Goal: Task Accomplishment & Management: Complete application form

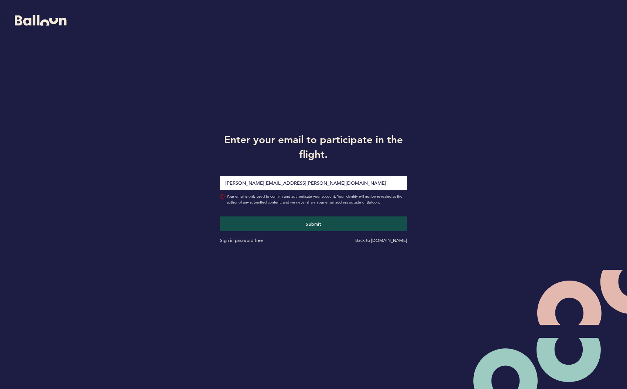
type input "[PERSON_NAME][EMAIL_ADDRESS][PERSON_NAME][DOMAIN_NAME]"
click at [313, 224] on button "Submit" at bounding box center [313, 224] width 187 height 15
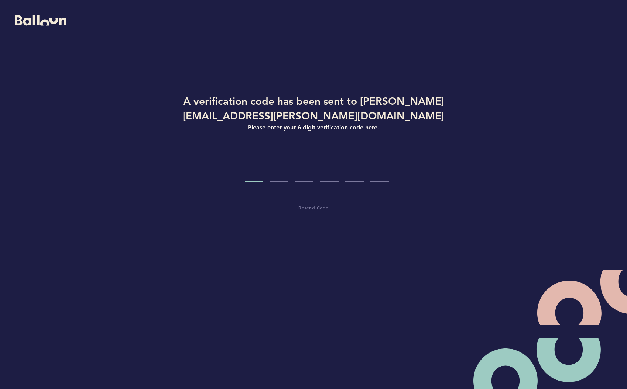
type input "3"
type input "9"
type input "8"
type input "3"
type input "9"
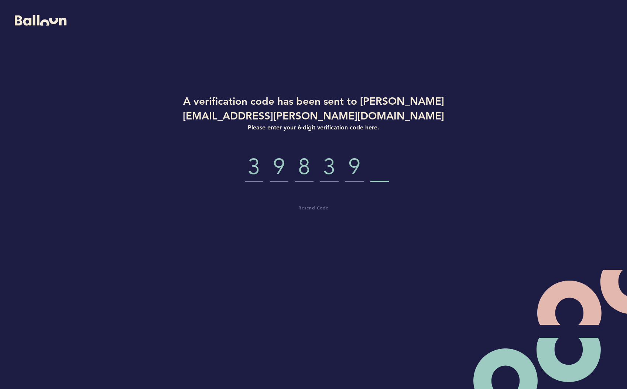
type input "9"
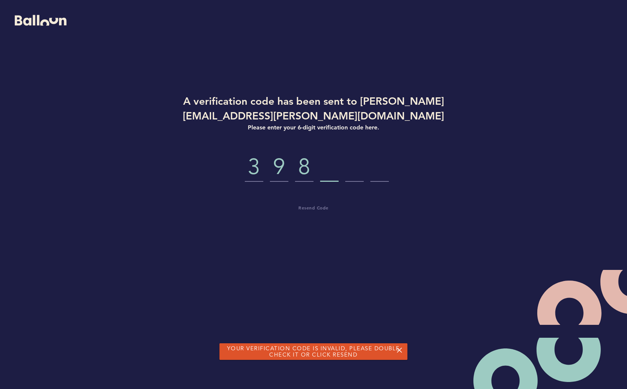
type input "9"
type input "3"
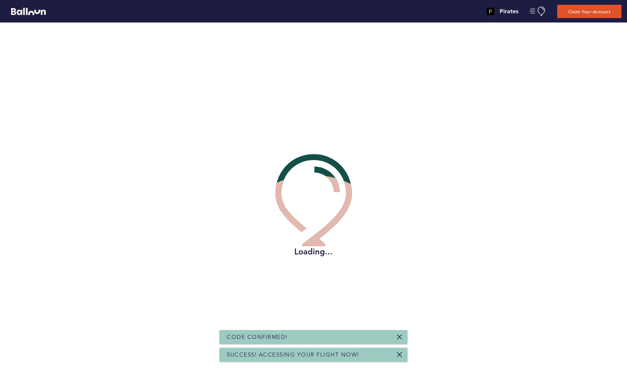
click at [402, 336] on link at bounding box center [400, 337] width 6 height 6
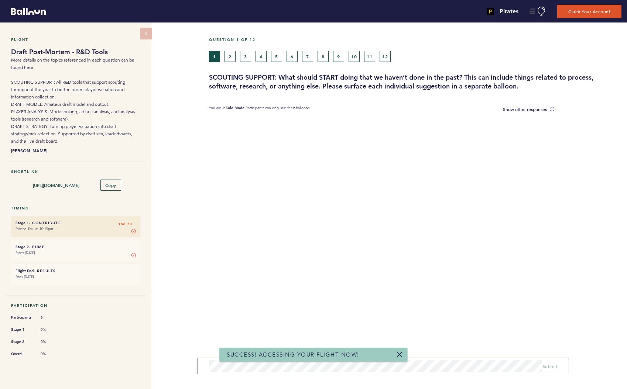
click at [402, 356] on link at bounding box center [400, 355] width 6 height 6
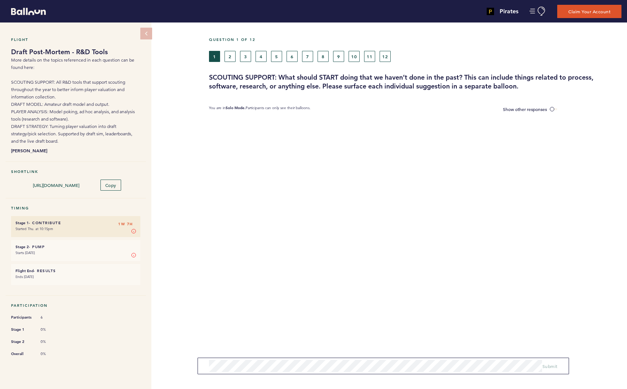
click at [230, 58] on button "2" at bounding box center [229, 56] width 11 height 11
click at [216, 58] on button "1" at bounding box center [214, 56] width 11 height 11
click at [233, 59] on button "2" at bounding box center [229, 56] width 11 height 11
click at [248, 58] on button "3" at bounding box center [245, 56] width 11 height 11
click at [261, 56] on button "4" at bounding box center [260, 56] width 11 height 11
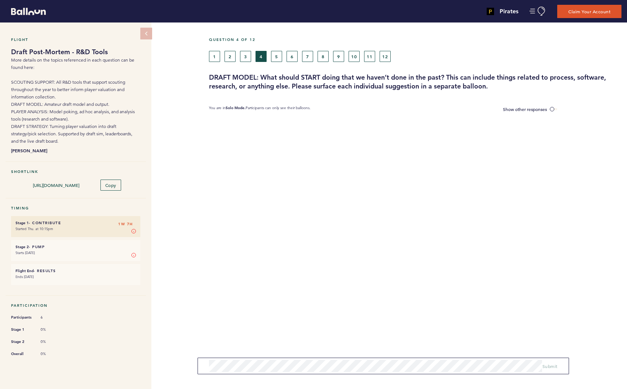
click at [280, 57] on button "5" at bounding box center [276, 56] width 11 height 11
click at [293, 57] on button "6" at bounding box center [291, 56] width 11 height 11
click at [306, 57] on button "7" at bounding box center [307, 56] width 11 height 11
click at [324, 58] on button "8" at bounding box center [322, 56] width 11 height 11
click at [340, 58] on button "9" at bounding box center [338, 56] width 11 height 11
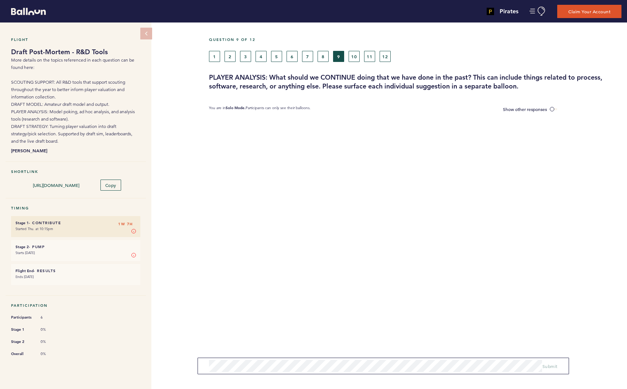
click at [354, 59] on button "10" at bounding box center [353, 56] width 11 height 11
click at [370, 59] on button "11" at bounding box center [369, 56] width 11 height 11
click at [384, 58] on button "12" at bounding box center [384, 56] width 11 height 11
click at [212, 58] on button "1" at bounding box center [214, 56] width 11 height 11
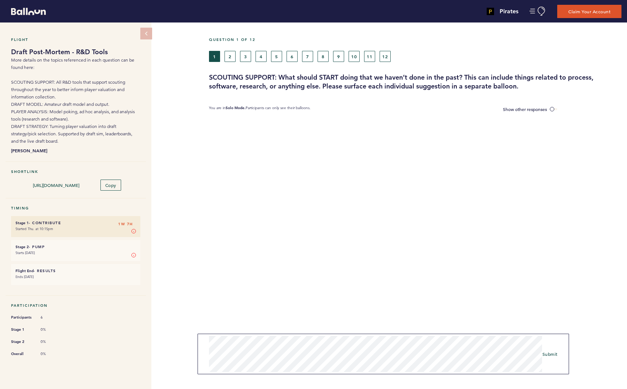
click at [550, 354] on span "Submit" at bounding box center [549, 354] width 15 height 6
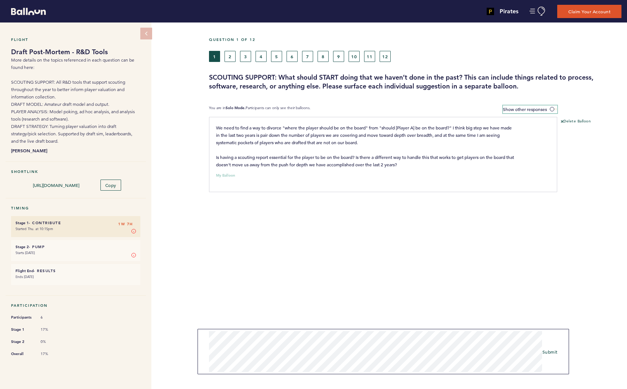
click at [551, 108] on span at bounding box center [553, 109] width 7 height 2
click at [0, 0] on input "Show other responses" at bounding box center [0, 0] width 0 height 0
click at [552, 108] on span at bounding box center [553, 109] width 7 height 2
click at [0, 0] on input "Hide other responses" at bounding box center [0, 0] width 0 height 0
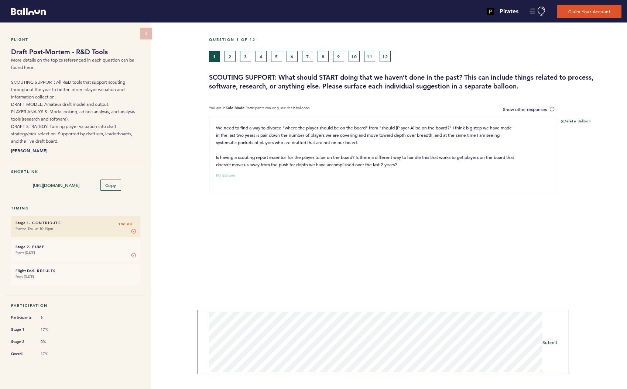
click at [550, 342] on span "Submit" at bounding box center [549, 343] width 15 height 6
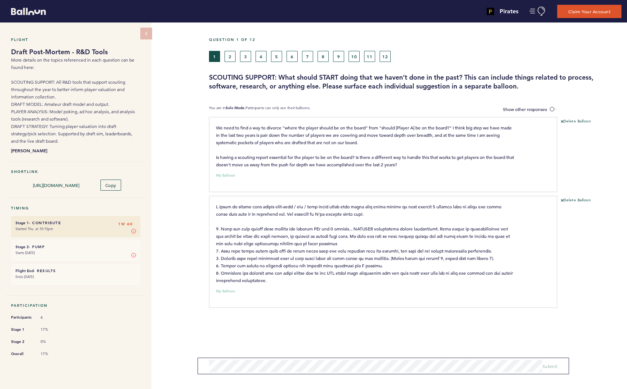
click at [234, 59] on button "2" at bounding box center [229, 56] width 11 height 11
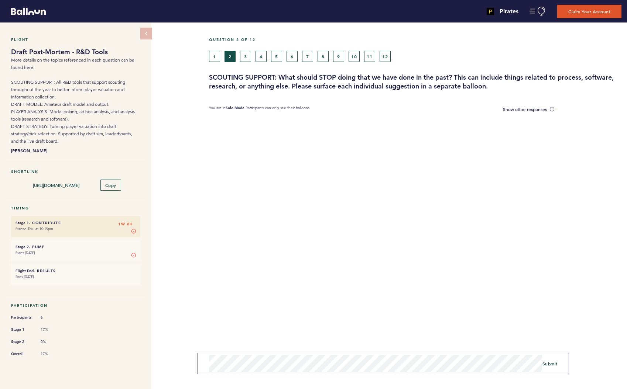
click at [547, 365] on span "Submit" at bounding box center [549, 364] width 15 height 6
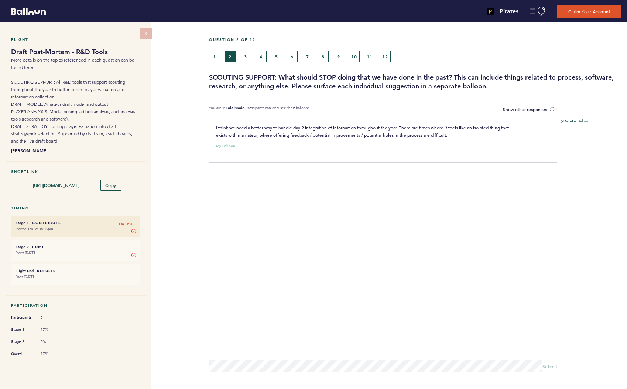
click at [247, 57] on button "3" at bounding box center [245, 56] width 11 height 11
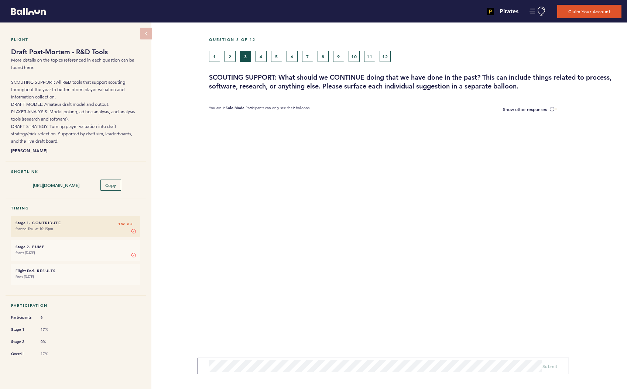
click at [233, 59] on button "2" at bounding box center [229, 56] width 11 height 11
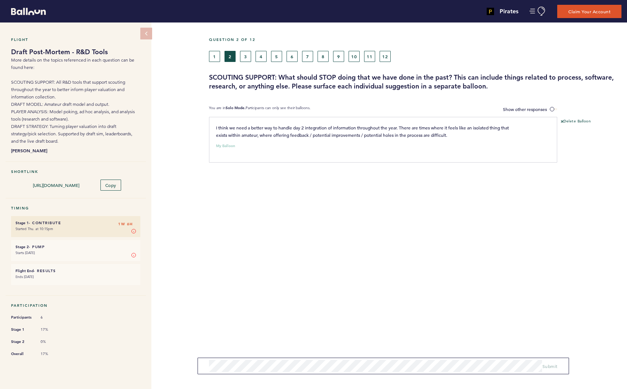
click at [246, 56] on button "3" at bounding box center [245, 56] width 11 height 11
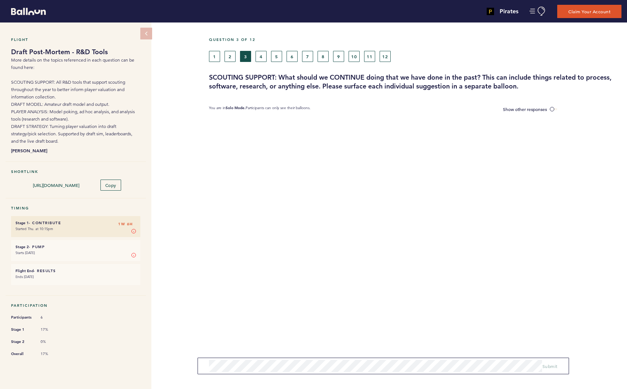
click at [233, 56] on button "2" at bounding box center [229, 56] width 11 height 11
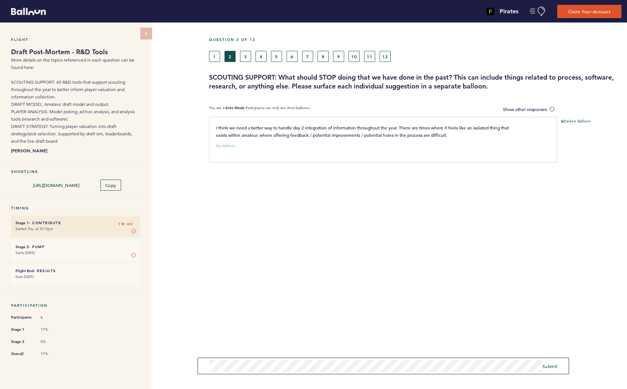
click at [551, 365] on span "Submit" at bounding box center [549, 367] width 15 height 6
click at [583, 169] on button "Delete Balloon" at bounding box center [576, 171] width 30 height 6
click at [556, 365] on span "Submit" at bounding box center [549, 367] width 15 height 6
click at [214, 58] on button "1" at bounding box center [214, 56] width 11 height 11
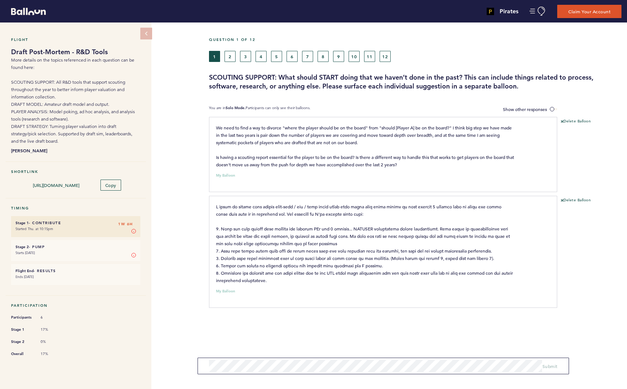
click at [352, 58] on button "10" at bounding box center [353, 56] width 11 height 11
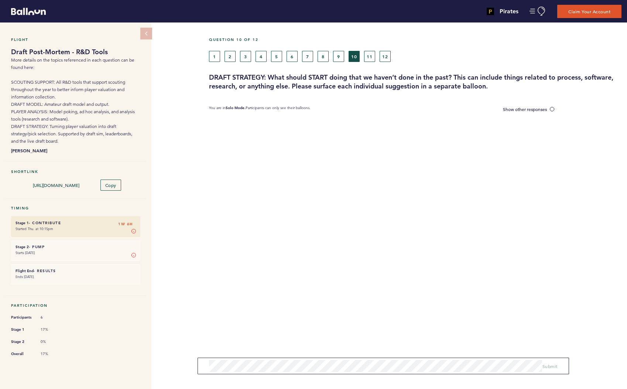
click at [284, 57] on div "1 2 3 4 5 6 7 8 9 10 11 12" at bounding box center [362, 56] width 306 height 11
click at [297, 57] on button "6" at bounding box center [291, 56] width 11 height 11
click at [309, 59] on button "7" at bounding box center [307, 56] width 11 height 11
drag, startPoint x: 213, startPoint y: 57, endPoint x: 224, endPoint y: 56, distance: 10.3
click at [213, 57] on button "1" at bounding box center [214, 56] width 11 height 11
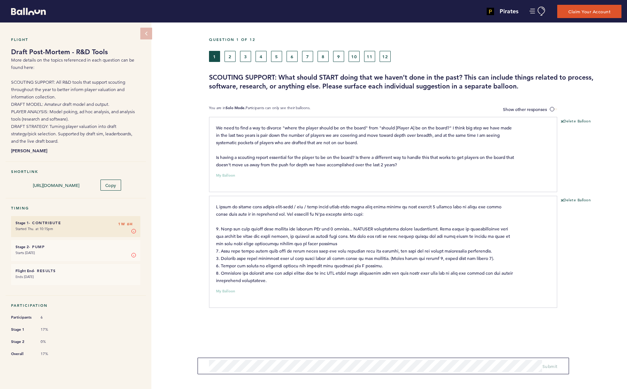
click at [231, 56] on button "2" at bounding box center [229, 56] width 11 height 11
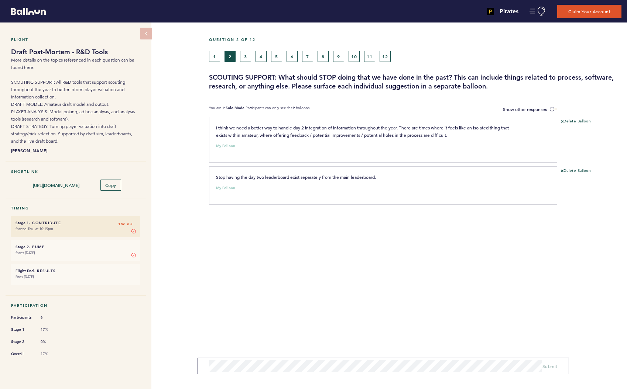
click at [245, 56] on button "3" at bounding box center [245, 56] width 11 height 11
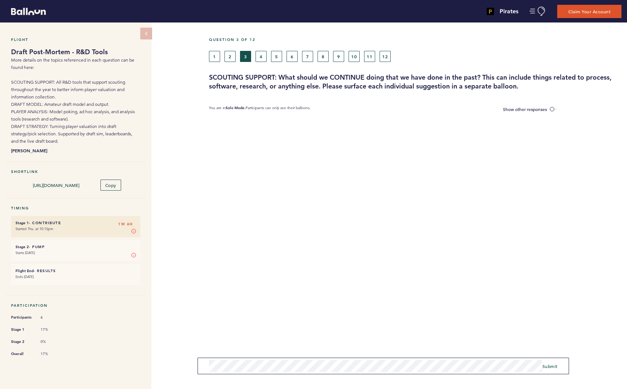
click at [555, 365] on span "Submit" at bounding box center [549, 367] width 15 height 6
click at [259, 57] on button "4" at bounding box center [260, 56] width 11 height 11
click at [549, 364] on span "Submit" at bounding box center [549, 367] width 15 height 6
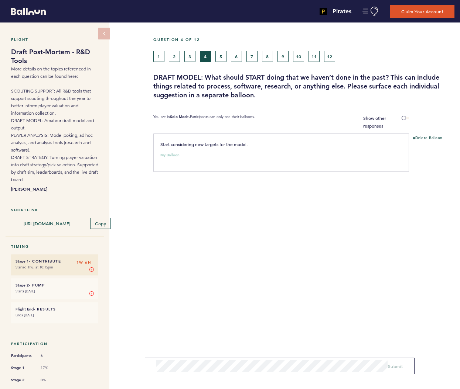
click at [220, 56] on button "5" at bounding box center [220, 56] width 11 height 11
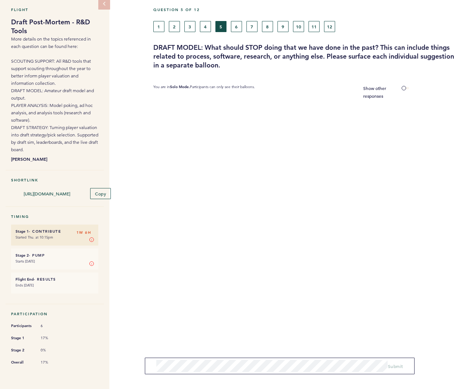
scroll to position [31, 0]
click at [91, 353] on div "Flight Draft Post-Mortem - R&D Tools More details on the topics referenced in e…" at bounding box center [230, 176] width 460 height 367
drag, startPoint x: 205, startPoint y: 27, endPoint x: 207, endPoint y: 33, distance: 6.0
click at [205, 27] on button "4" at bounding box center [205, 26] width 11 height 11
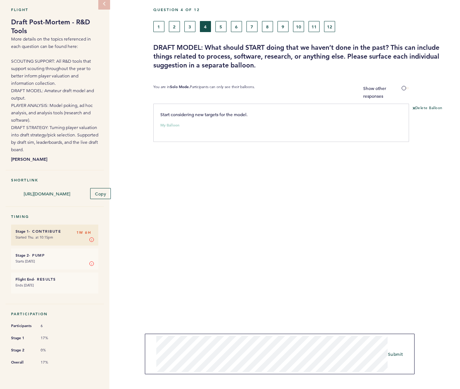
click at [397, 354] on span "Submit" at bounding box center [395, 354] width 15 height 6
